Goal: Task Accomplishment & Management: Use online tool/utility

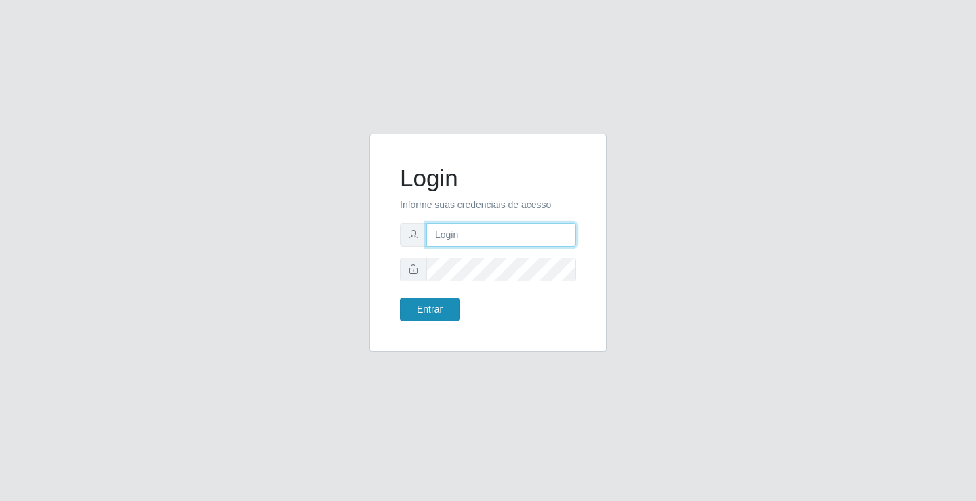
type input "[EMAIL_ADDRESS][DOMAIN_NAME]"
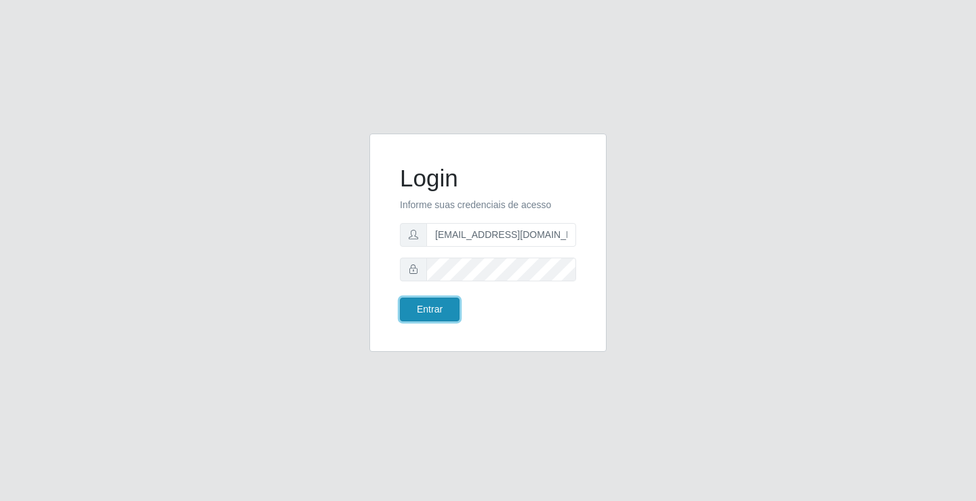
click at [448, 304] on button "Entrar" at bounding box center [430, 309] width 60 height 24
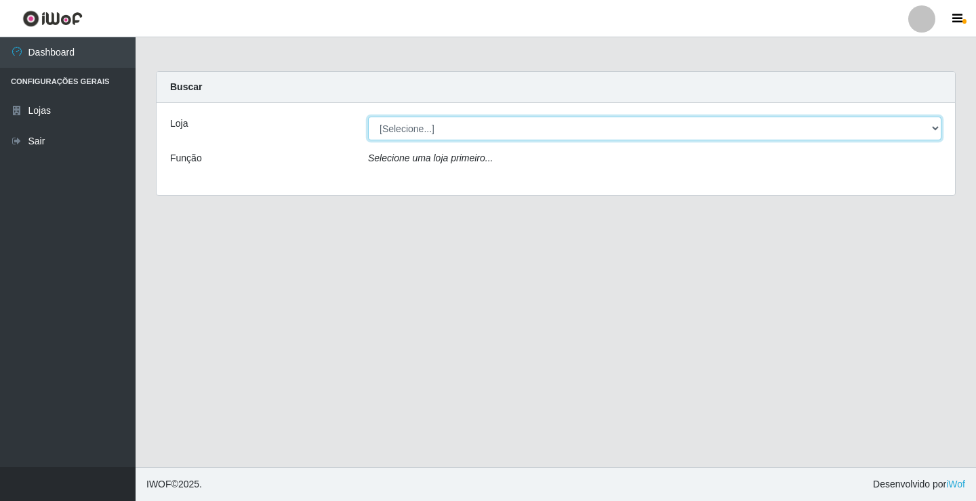
click at [528, 131] on select "[Selecione...] Rede Potiguar 4 - Extremoz" at bounding box center [654, 129] width 573 height 24
select select "78"
click at [368, 117] on select "[Selecione...] Rede Potiguar 4 - Extremoz" at bounding box center [654, 129] width 573 height 24
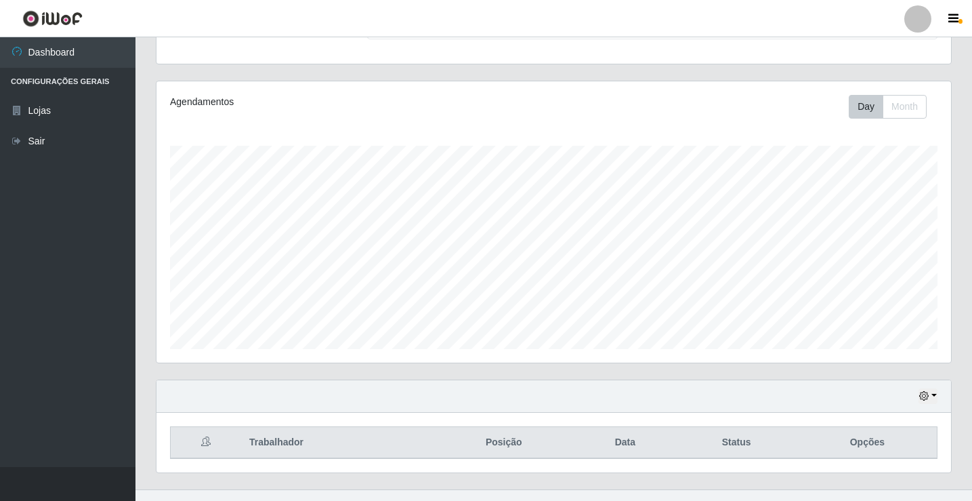
scroll to position [158, 0]
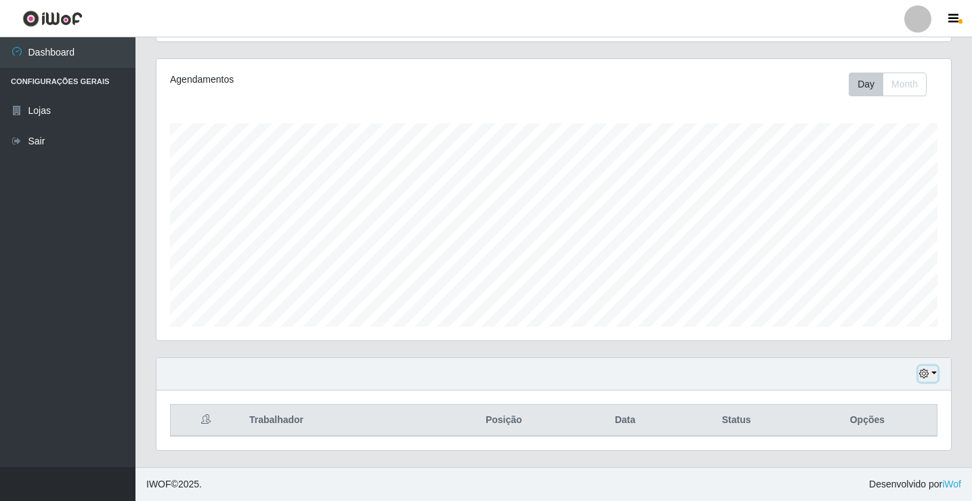
click at [928, 372] on icon "button" at bounding box center [923, 373] width 9 height 9
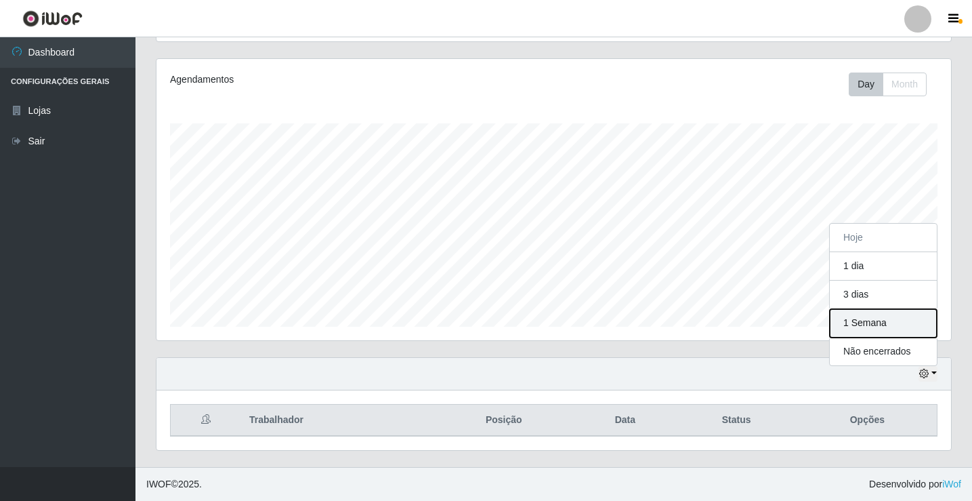
click at [879, 335] on button "1 Semana" at bounding box center [883, 323] width 107 height 28
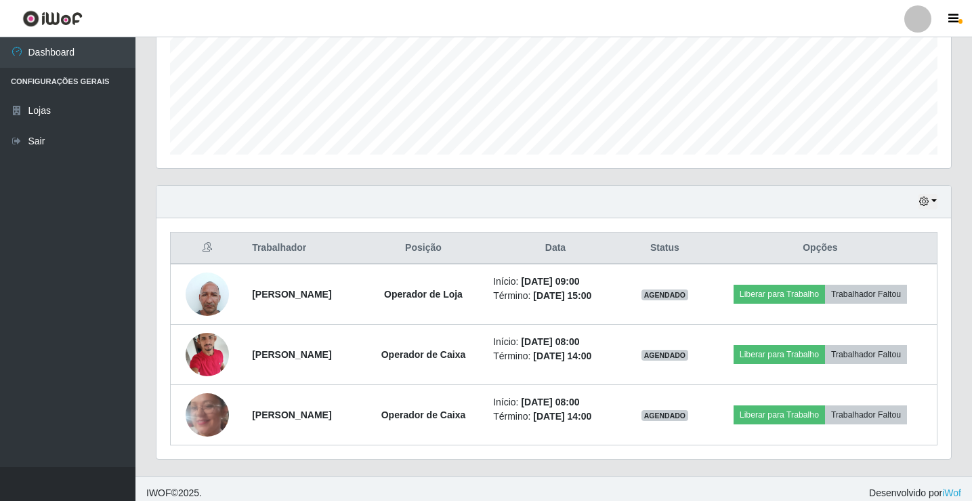
scroll to position [339, 0]
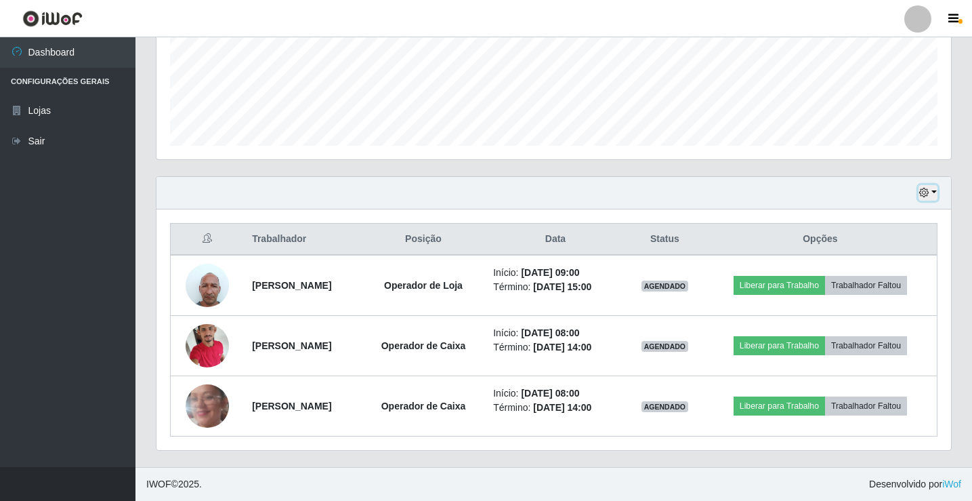
click at [925, 195] on icon "button" at bounding box center [923, 192] width 9 height 9
